Goal: Task Accomplishment & Management: Manage account settings

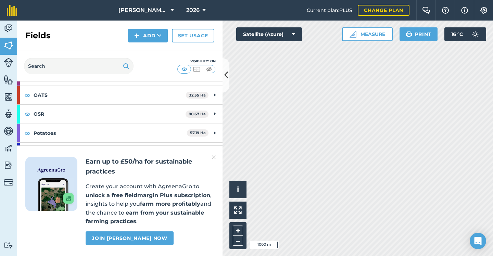
scroll to position [120, 0]
click at [215, 158] on img at bounding box center [213, 157] width 4 height 8
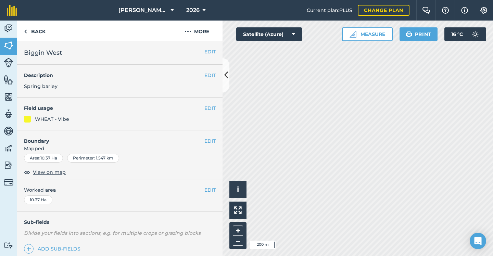
click at [210, 109] on button "EDIT" at bounding box center [209, 108] width 11 height 8
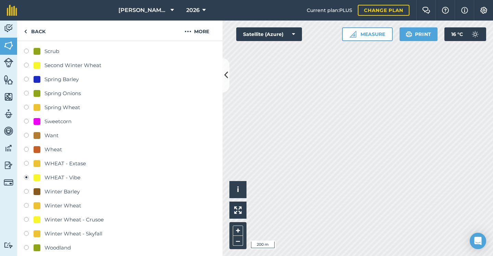
click at [73, 218] on div "Winter Wheat - Crusoe" at bounding box center [73, 220] width 59 height 8
radio input "true"
radio input "false"
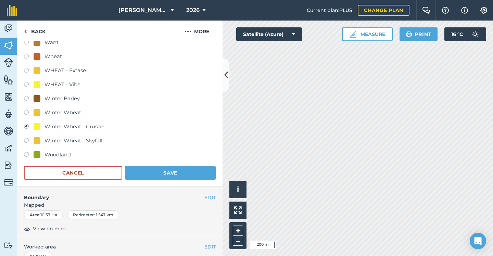
scroll to position [503, 0]
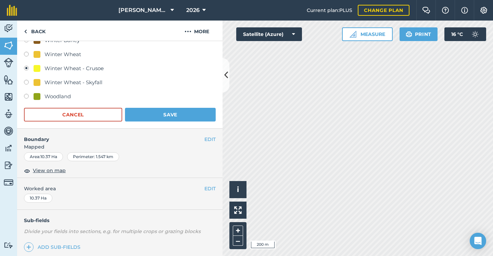
click at [160, 120] on button "Save" at bounding box center [170, 115] width 91 height 14
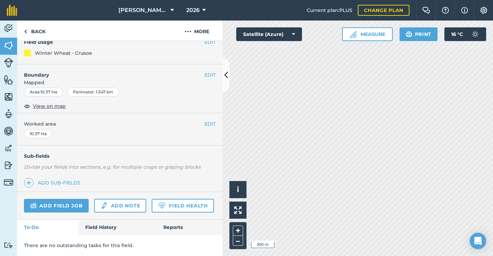
scroll to position [65, 0]
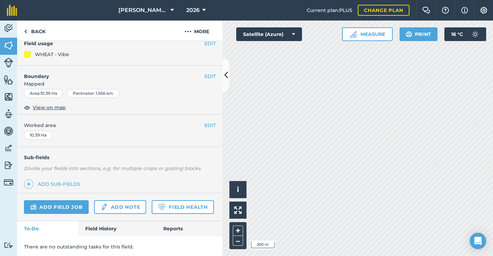
click at [211, 44] on button "EDIT" at bounding box center [209, 44] width 11 height 8
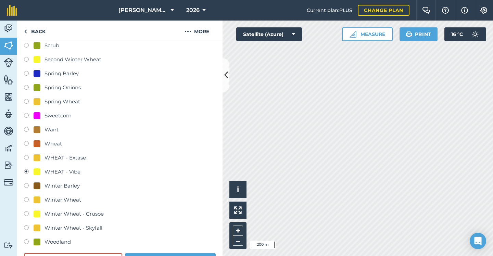
scroll to position [360, 0]
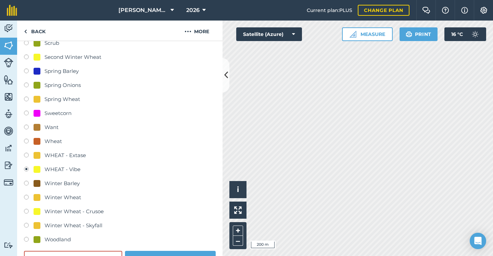
click at [83, 211] on div "Winter Wheat - Crusoe" at bounding box center [73, 211] width 59 height 8
radio input "true"
radio input "false"
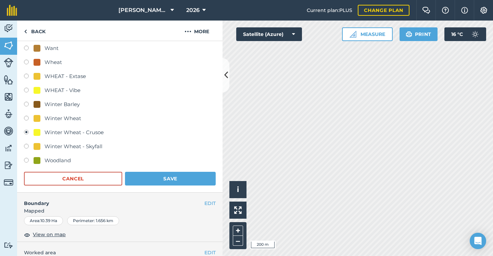
click at [152, 180] on button "Save" at bounding box center [170, 179] width 91 height 14
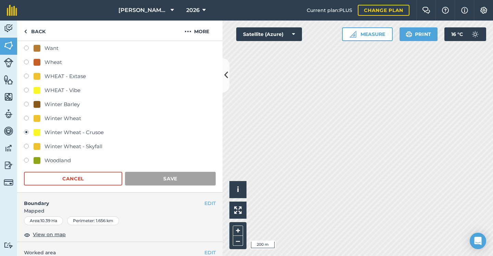
scroll to position [65, 0]
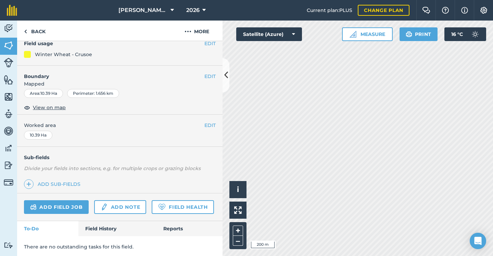
click at [224, 70] on icon at bounding box center [226, 75] width 4 height 12
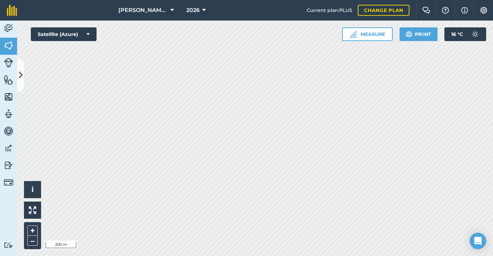
click at [274, 7] on div "[PERSON_NAME] & SONS (MILL HOUSE) 2026 Current plan : PLUS Change plan Farm Cha…" at bounding box center [246, 128] width 493 height 256
